Goal: Information Seeking & Learning: Learn about a topic

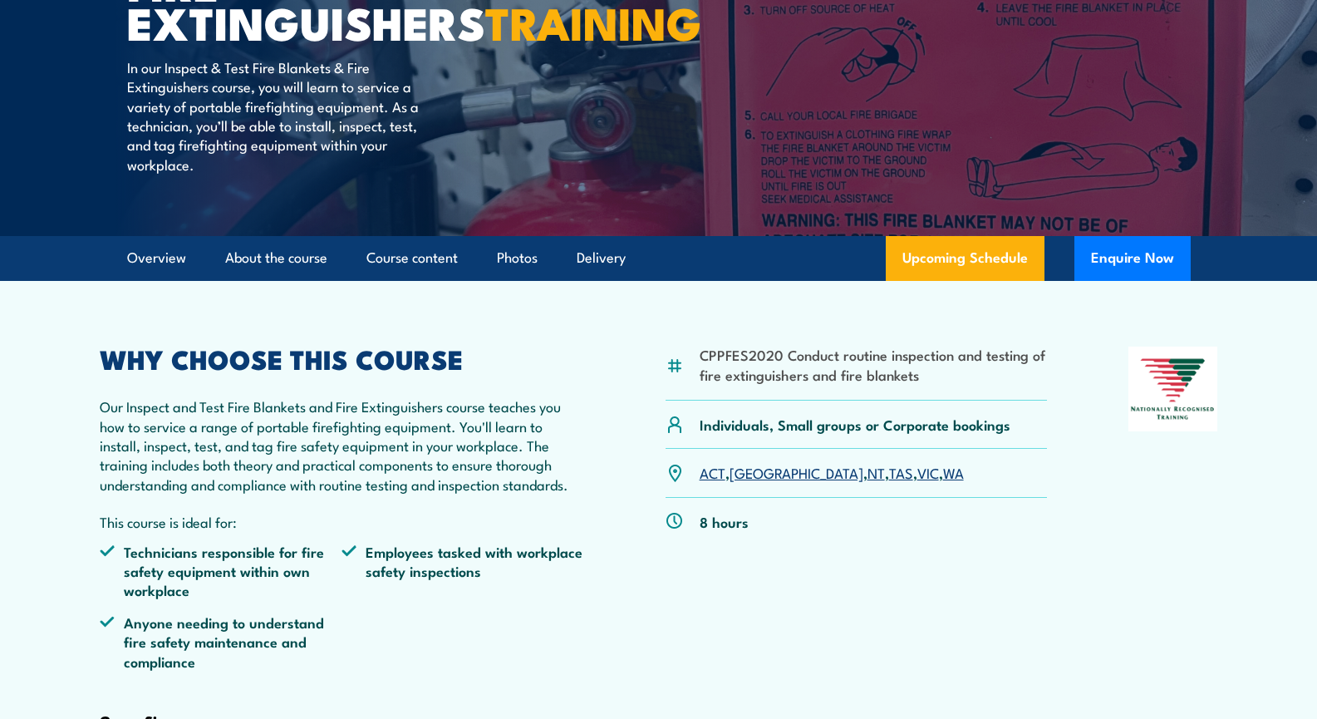
scroll to position [312, 0]
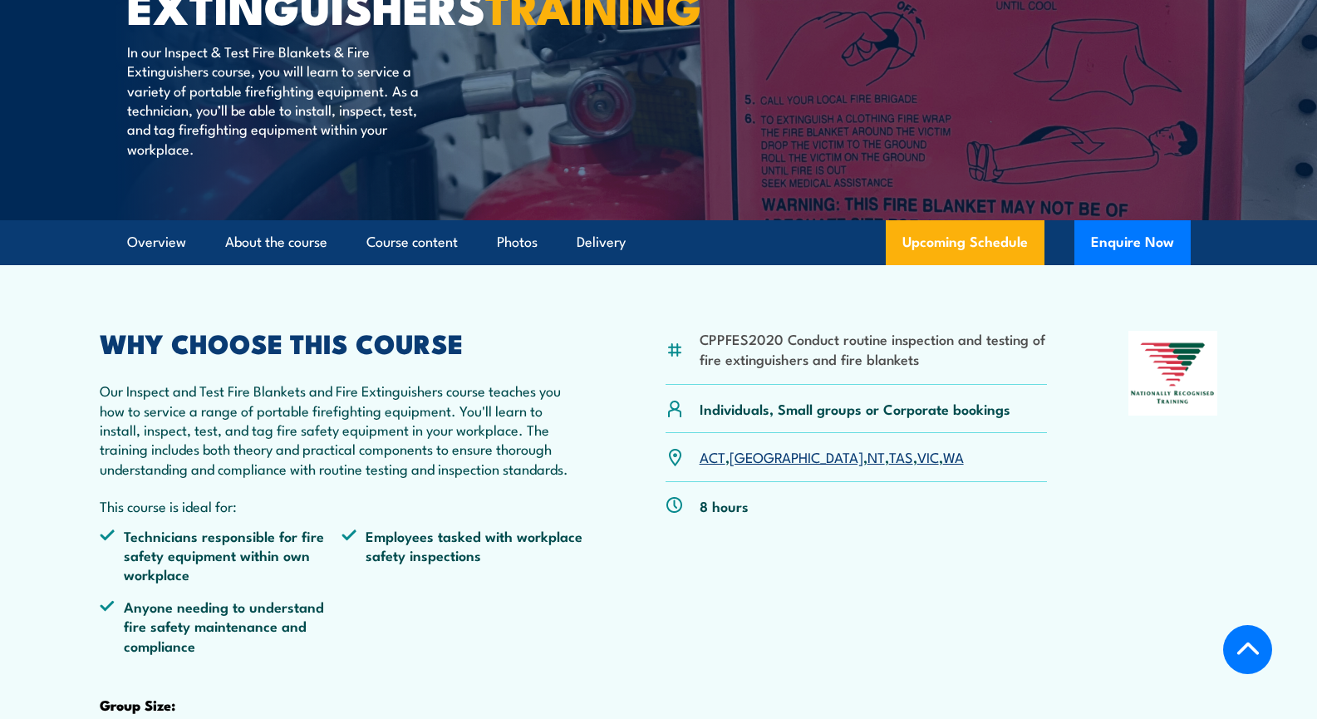
click at [750, 466] on link "[GEOGRAPHIC_DATA]" at bounding box center [796, 456] width 134 height 20
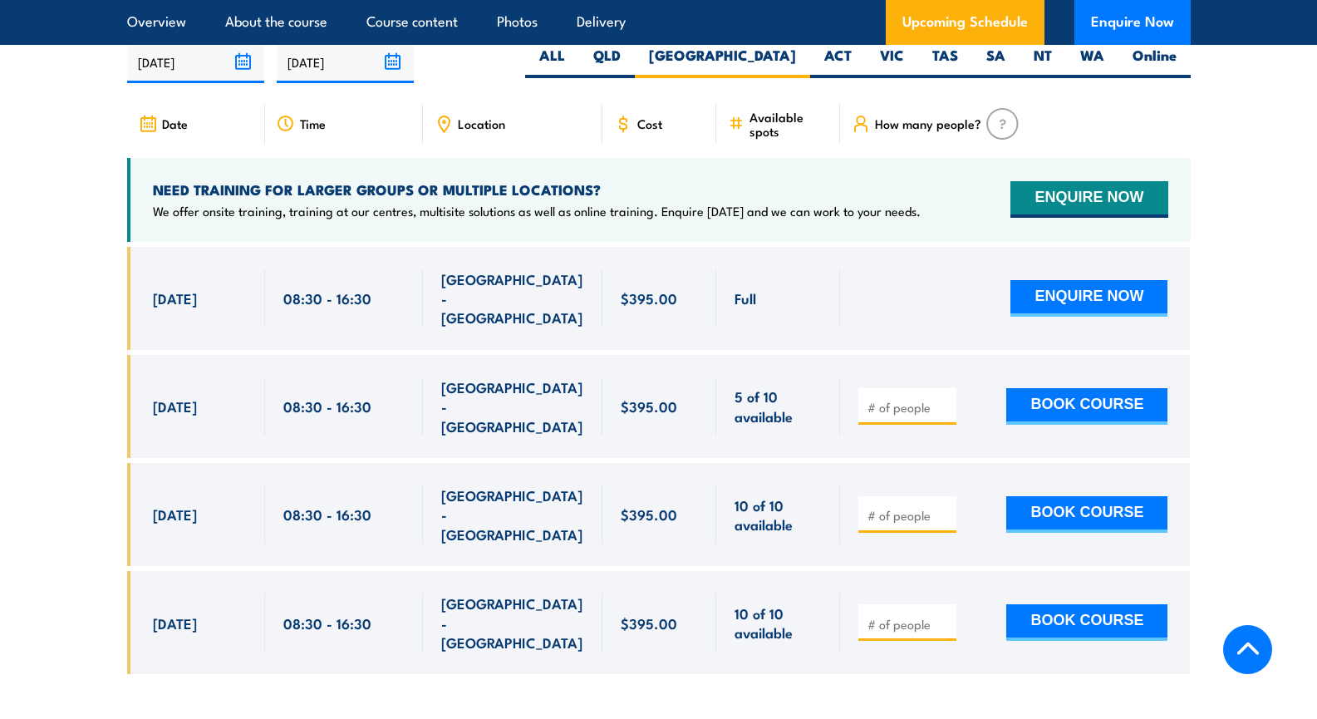
click at [451, 125] on article "UPCOMING SCHEDULE FOR - "Inspect and test fire blankets and fire extinguishers …" at bounding box center [658, 334] width 1063 height 732
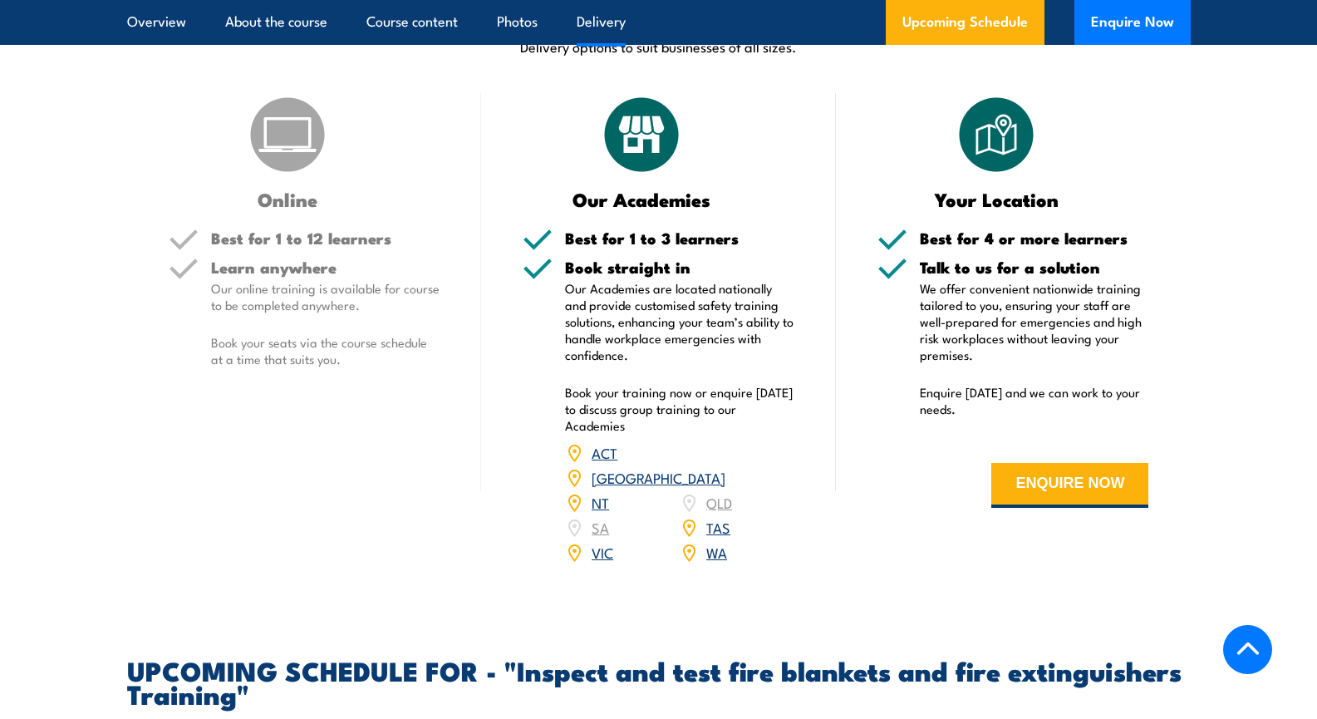
scroll to position [2356, 0]
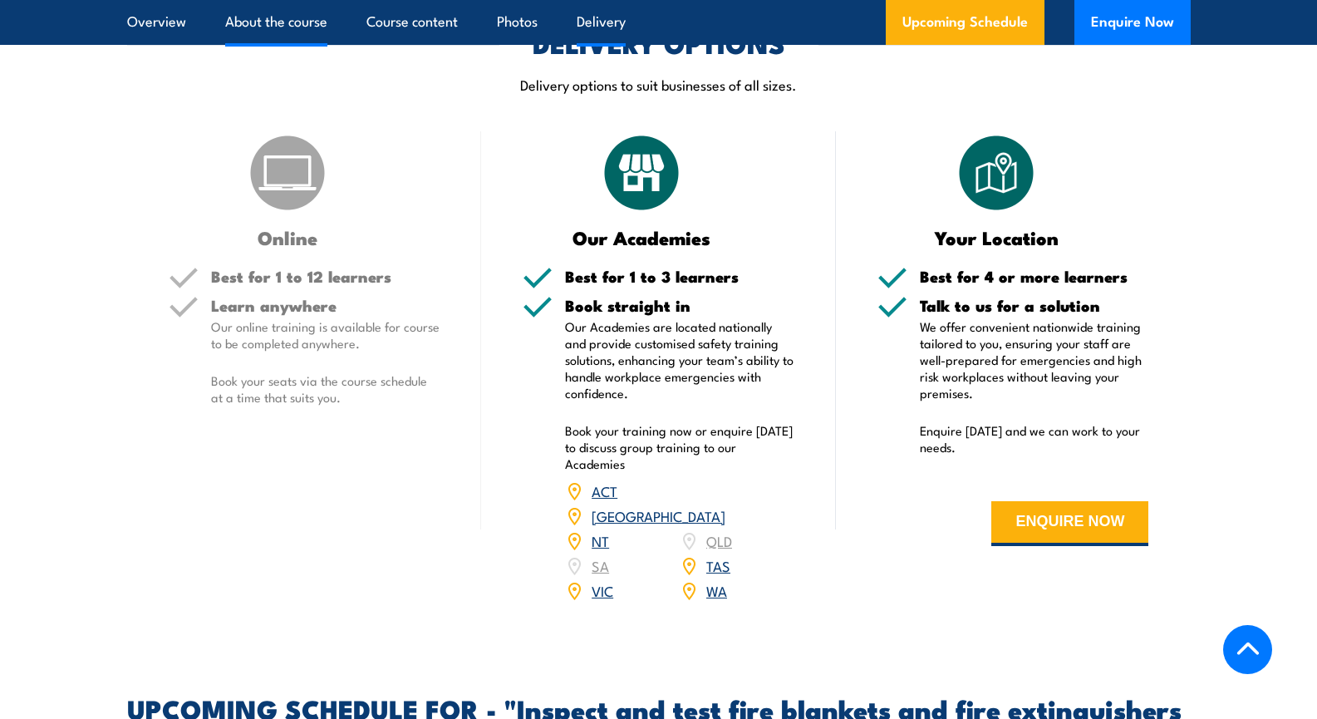
click at [313, 25] on link "About the course" at bounding box center [276, 22] width 102 height 44
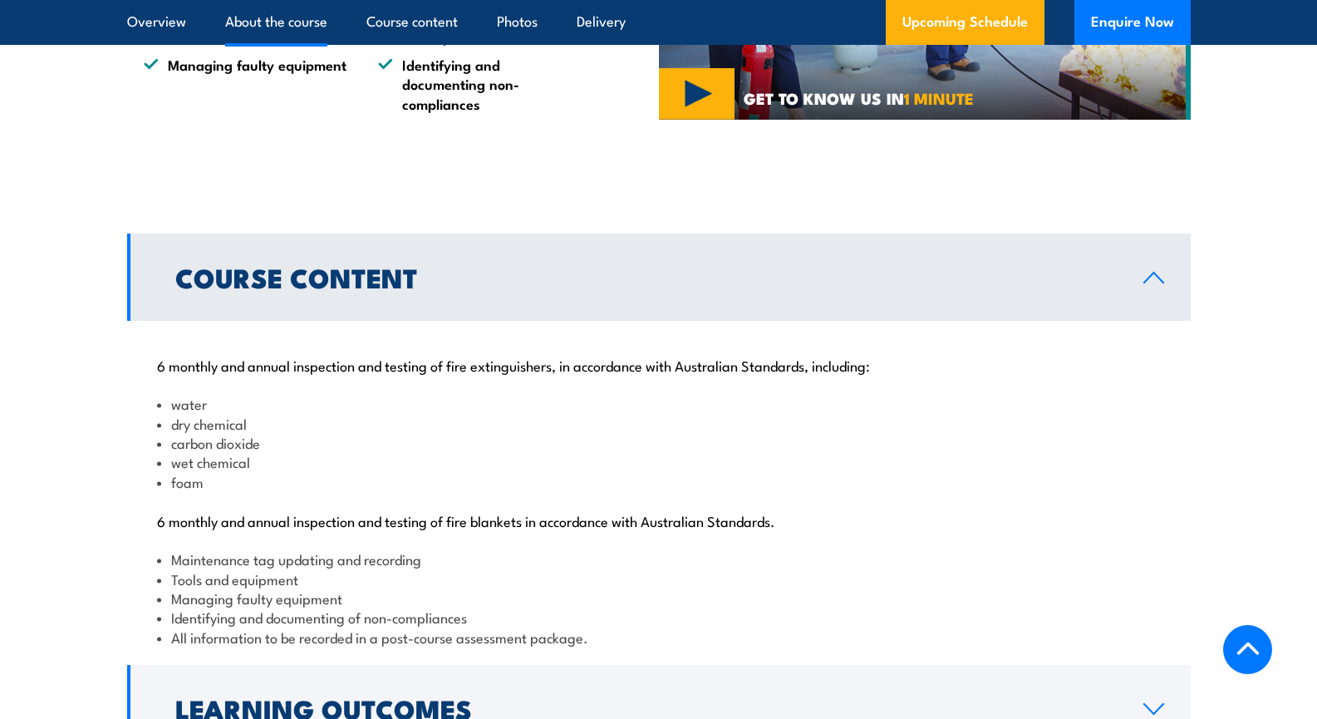
scroll to position [1205, 0]
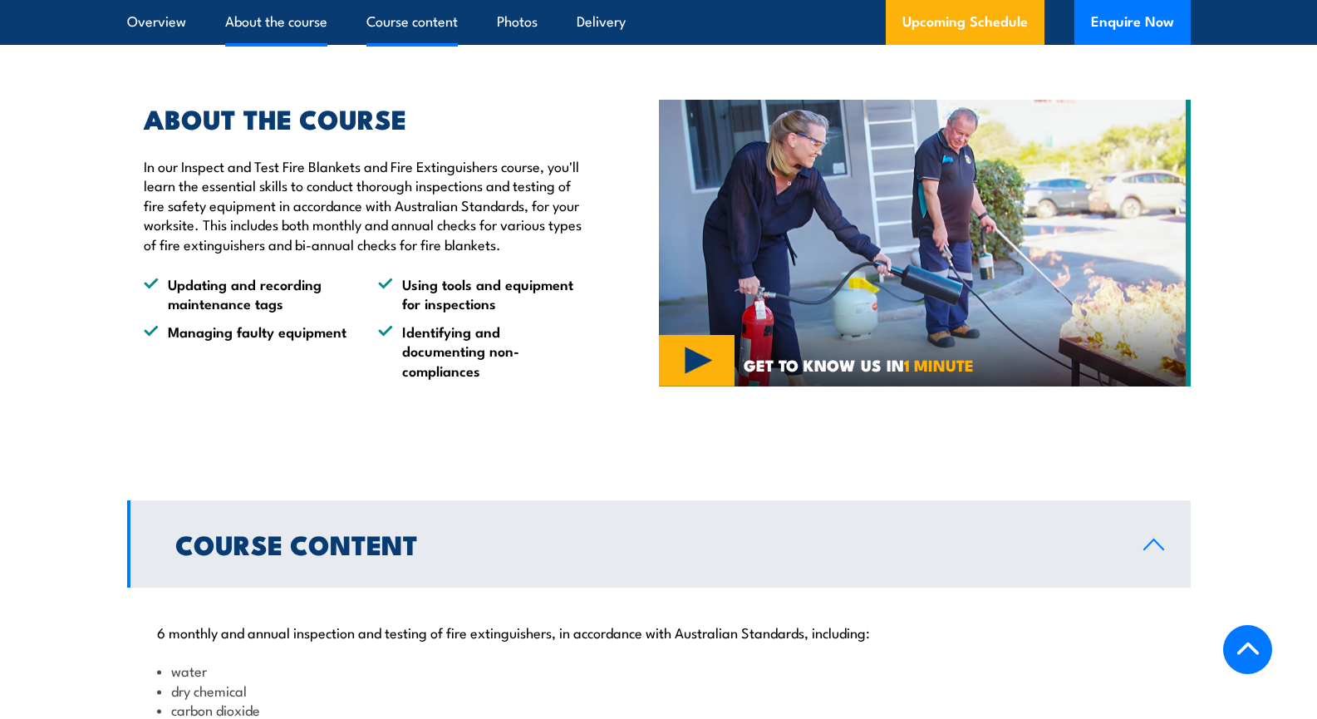
click at [386, 31] on link "Course content" at bounding box center [411, 22] width 91 height 44
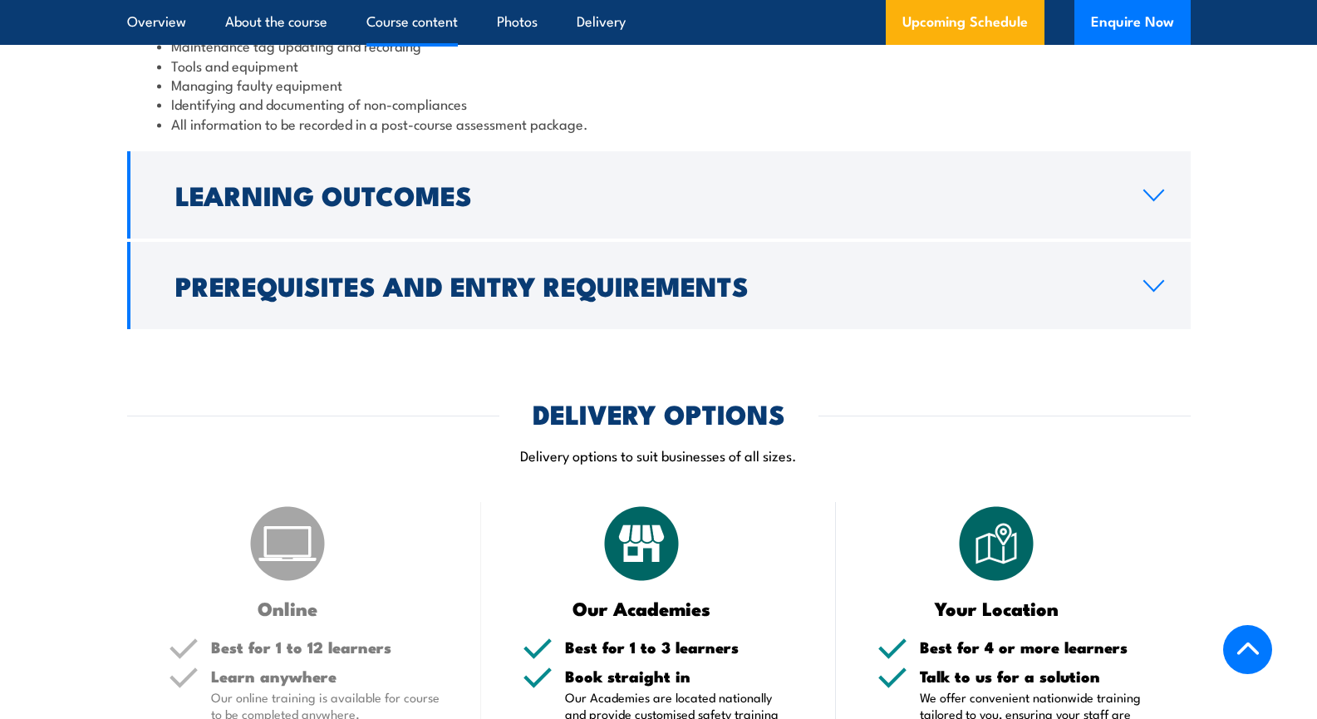
scroll to position [1986, 0]
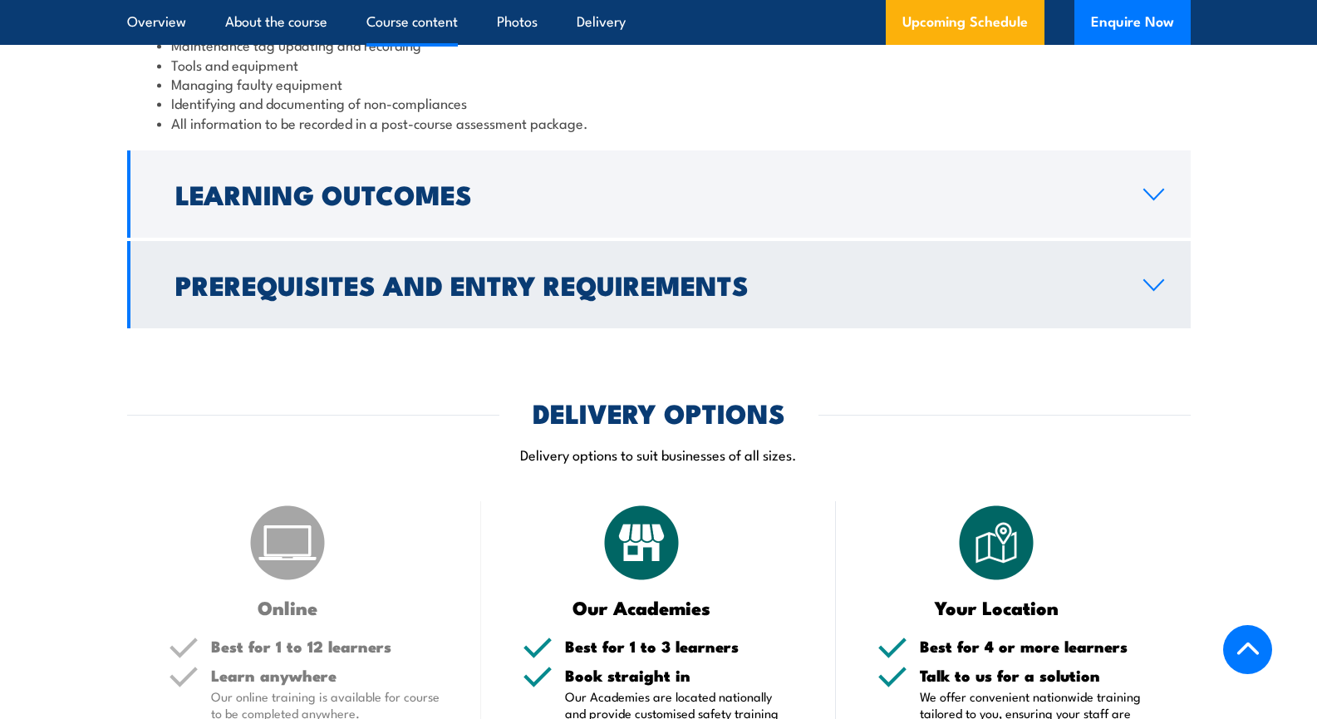
click at [1154, 290] on icon at bounding box center [1153, 285] width 19 height 10
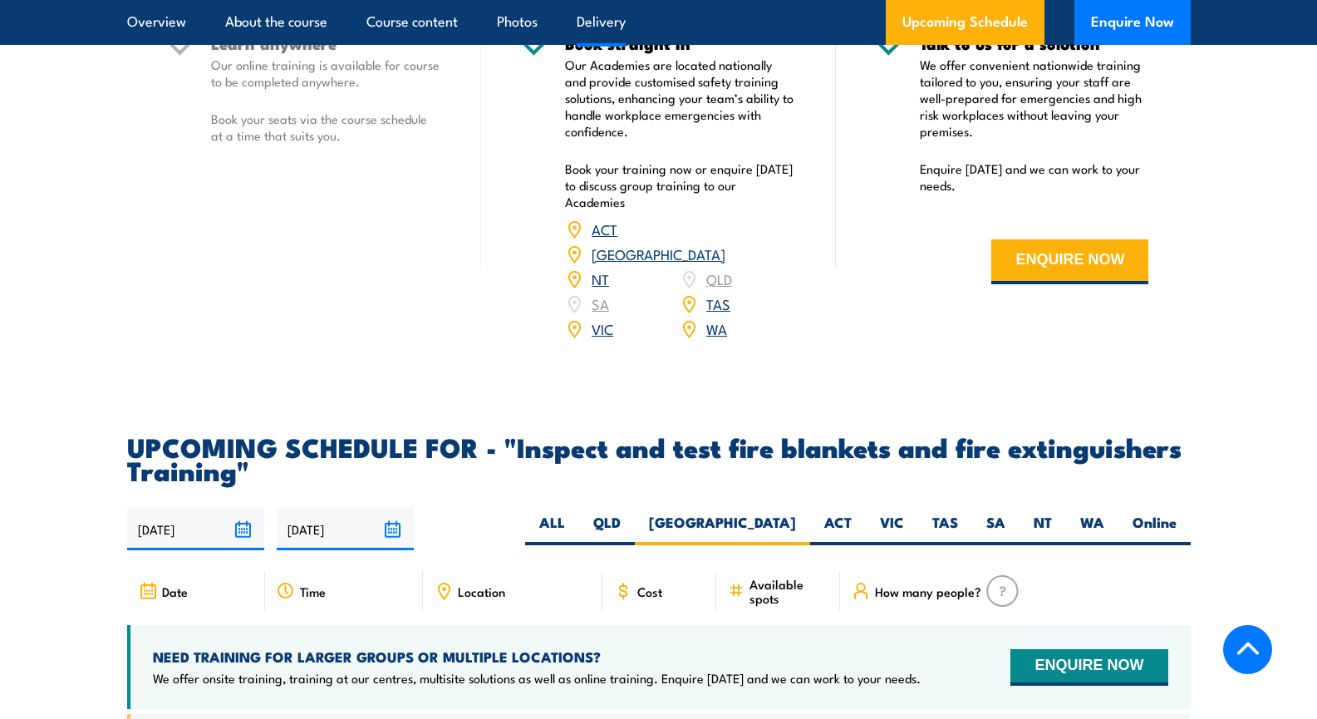
scroll to position [2531, 0]
